Goal: Purchase product/service

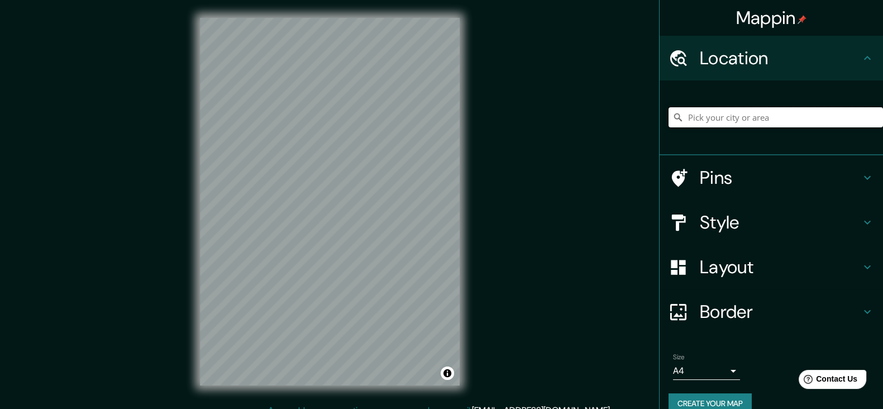
click at [751, 122] on input "Pick your city or area" at bounding box center [775, 117] width 214 height 20
click at [714, 109] on input "Pick your city or area" at bounding box center [775, 117] width 214 height 20
type input "[PERSON_NAME] Y [PERSON_NAME], [GEOGRAPHIC_DATA], [GEOGRAPHIC_DATA]"
